Goal: Information Seeking & Learning: Learn about a topic

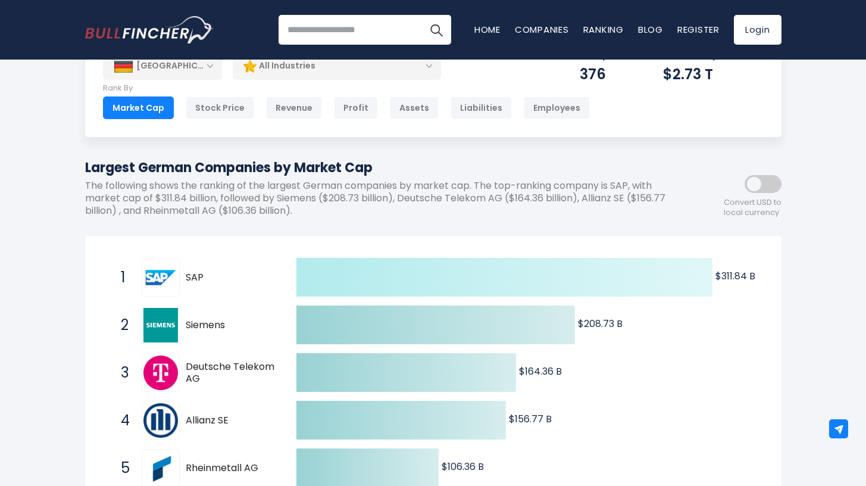
scroll to position [43, 0]
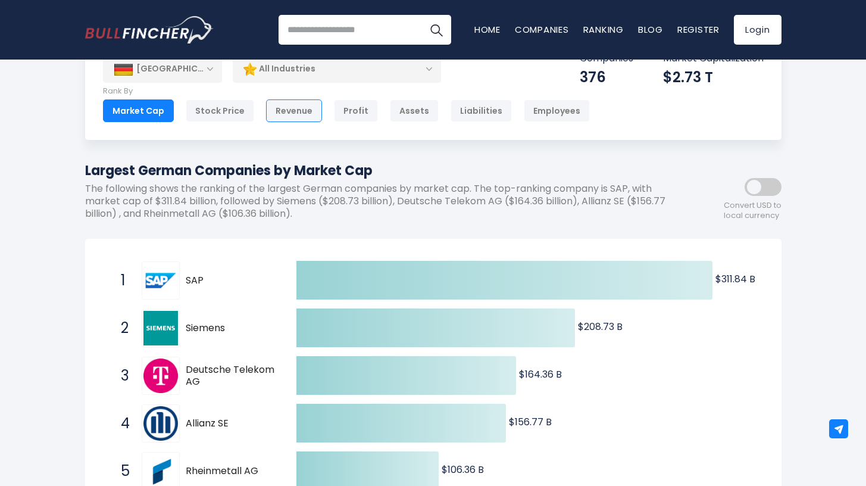
click at [288, 116] on div "Revenue" at bounding box center [294, 110] width 56 height 23
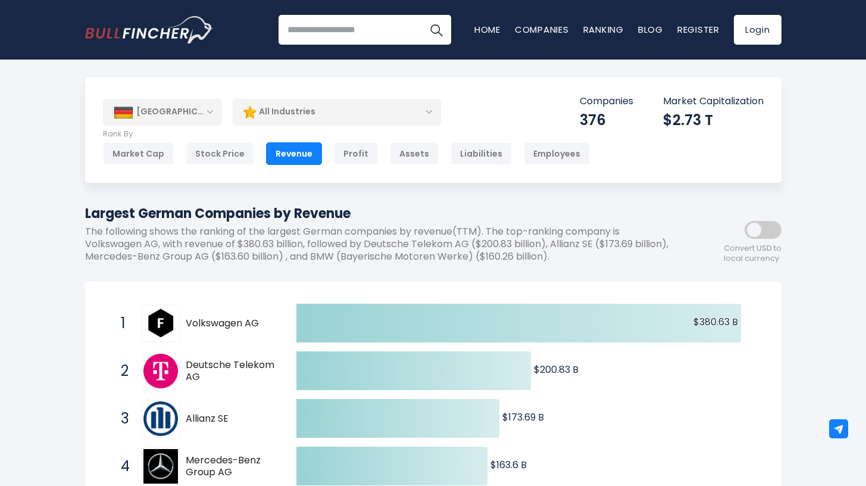
click at [303, 121] on div "All Industries" at bounding box center [337, 111] width 208 height 27
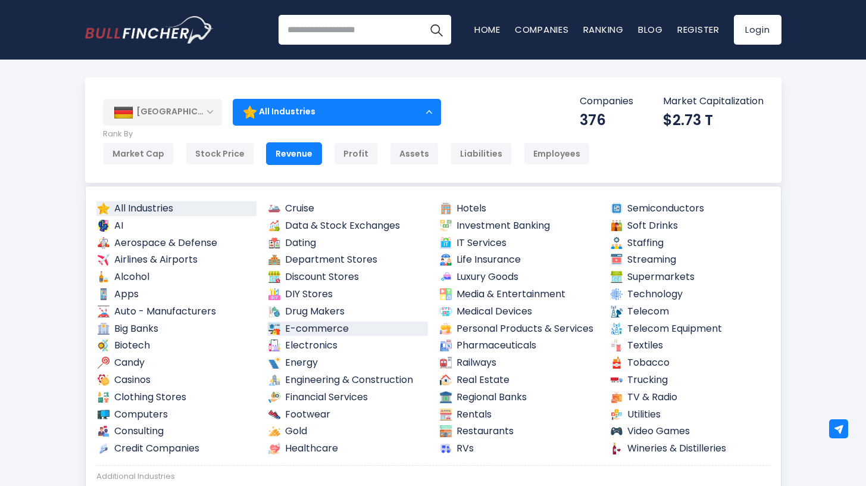
click at [315, 324] on link "E-commerce" at bounding box center [347, 328] width 161 height 15
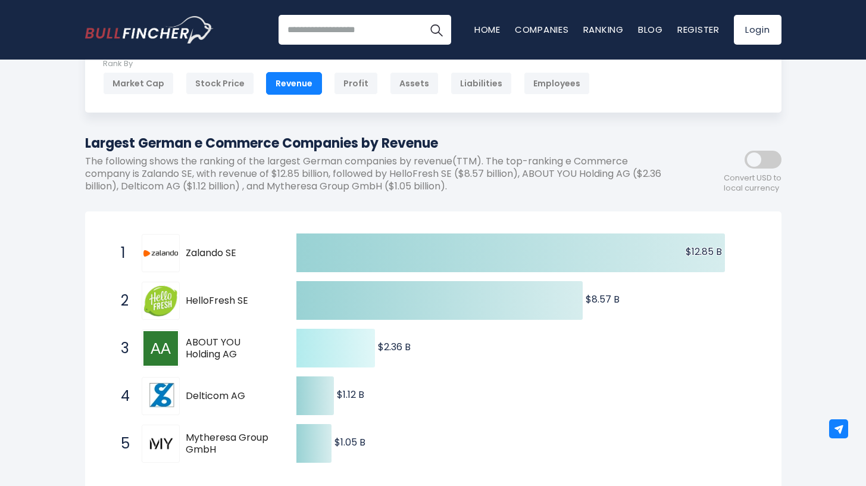
scroll to position [68, 0]
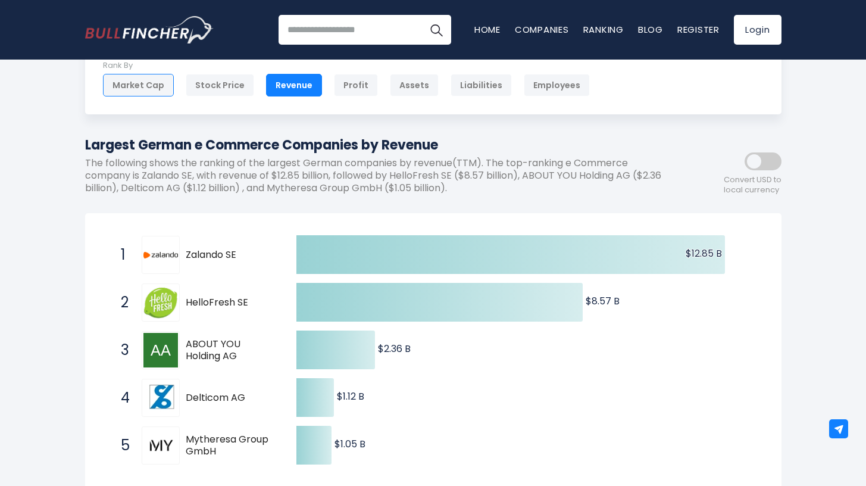
click at [115, 81] on div "Market Cap" at bounding box center [138, 85] width 71 height 23
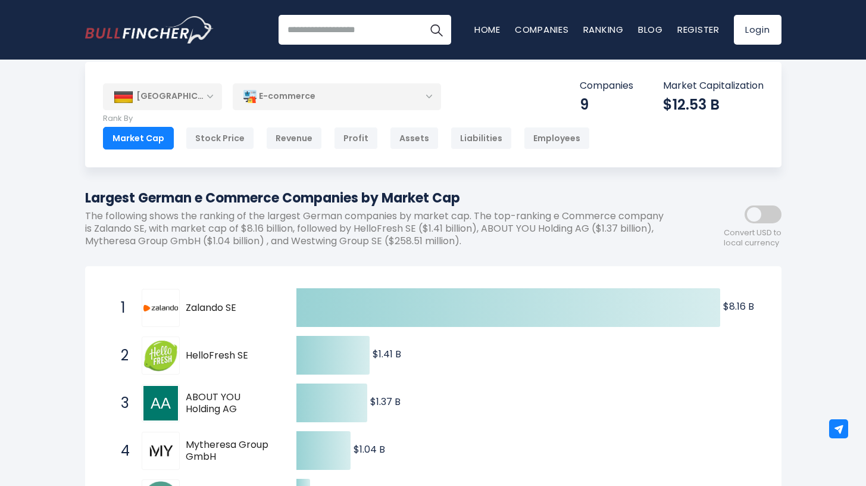
scroll to position [14, 0]
